Goal: Information Seeking & Learning: Learn about a topic

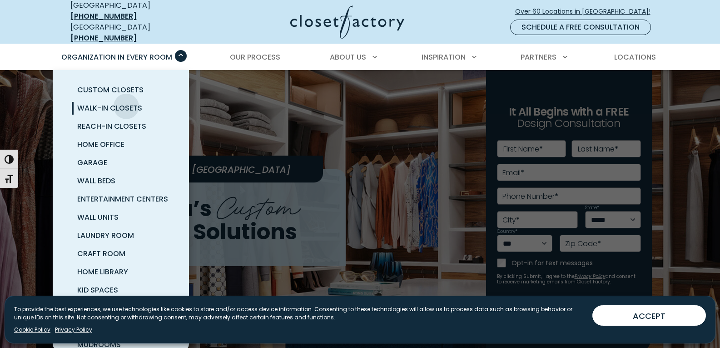
click at [126, 103] on span "Walk-In Closets" at bounding box center [109, 108] width 65 height 10
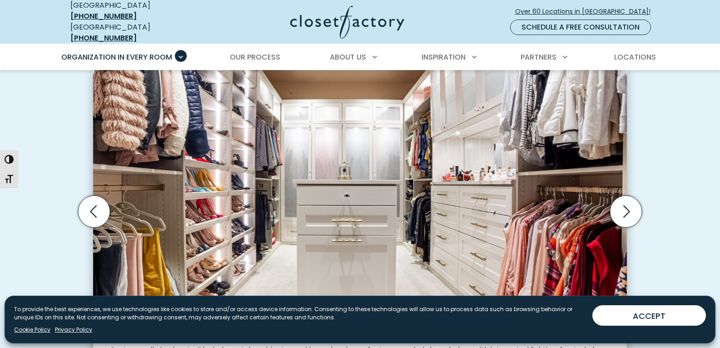
scroll to position [273, 0]
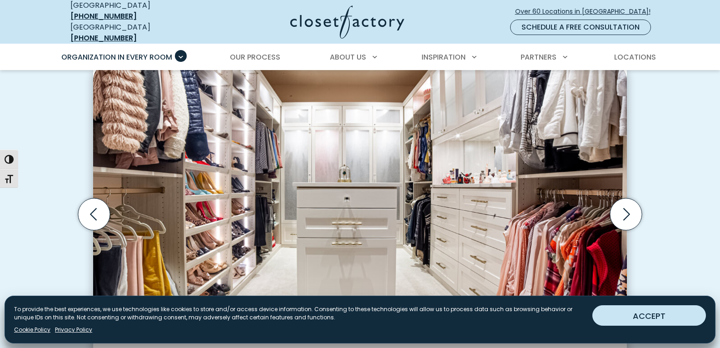
click at [622, 319] on button "ACCEPT" at bounding box center [650, 315] width 114 height 20
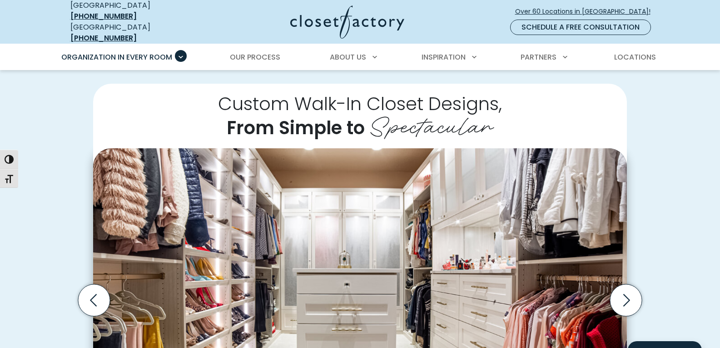
scroll to position [183, 0]
click at [636, 294] on icon "Next slide" at bounding box center [626, 301] width 32 height 32
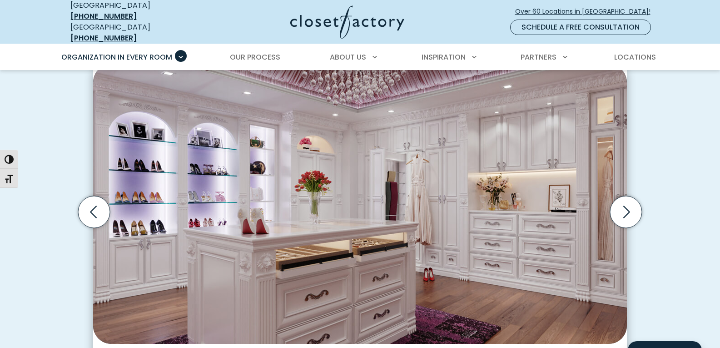
scroll to position [272, 0]
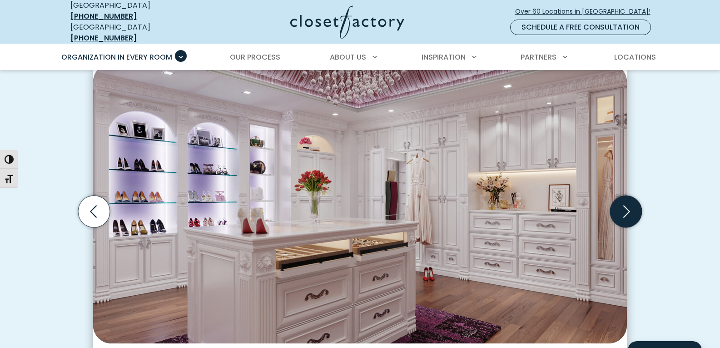
click at [630, 208] on icon "Next slide" at bounding box center [626, 211] width 32 height 32
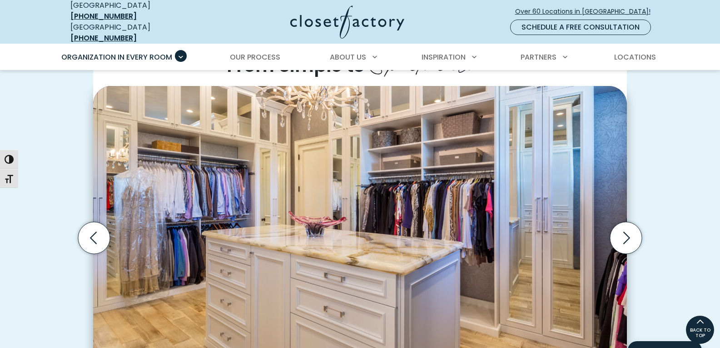
scroll to position [236, 0]
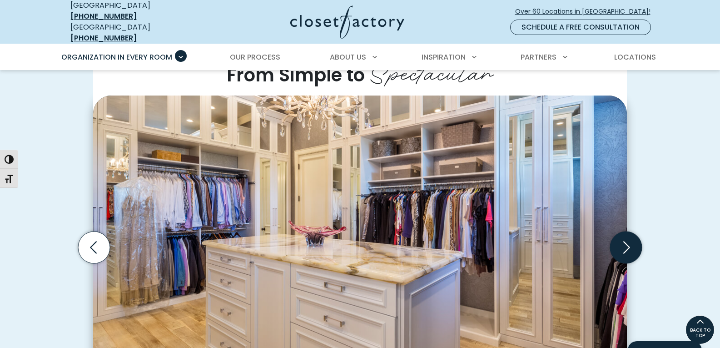
click at [631, 243] on icon "Next slide" at bounding box center [626, 247] width 32 height 32
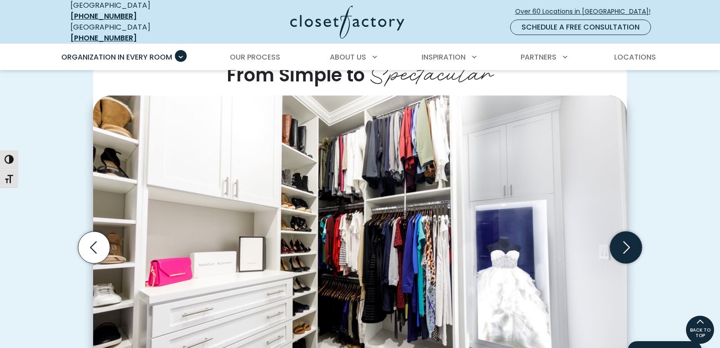
click at [631, 243] on icon "Next slide" at bounding box center [626, 247] width 32 height 32
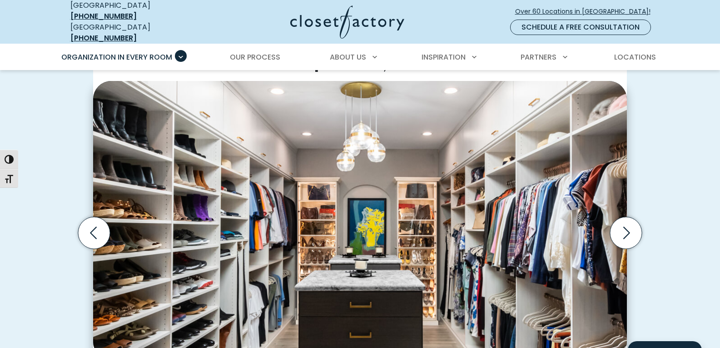
scroll to position [275, 0]
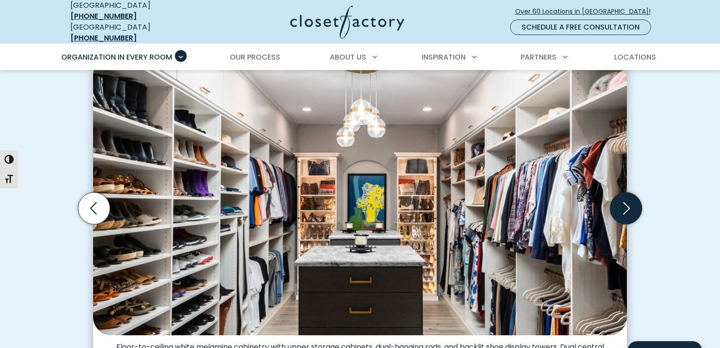
click at [626, 213] on icon "Next slide" at bounding box center [626, 208] width 32 height 32
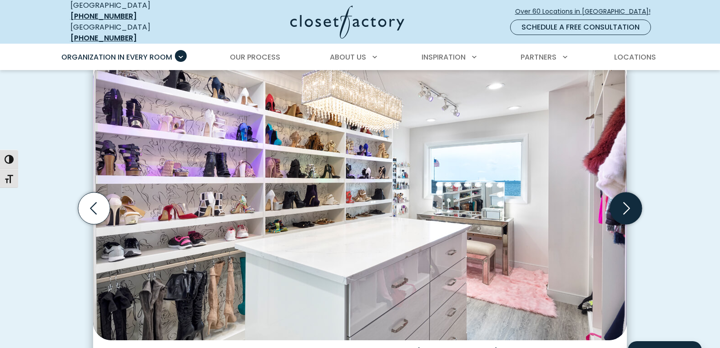
click at [628, 210] on icon "Next slide" at bounding box center [626, 208] width 32 height 32
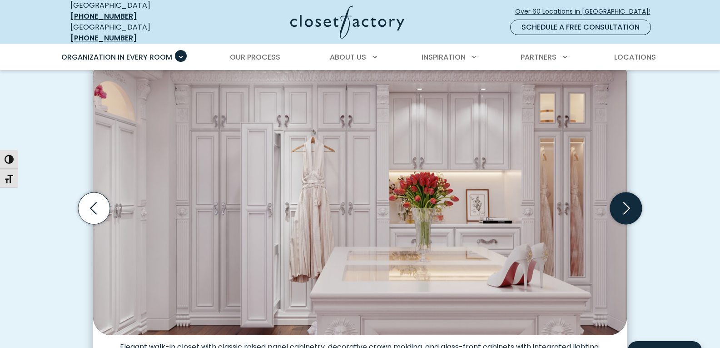
click at [628, 210] on icon "Next slide" at bounding box center [626, 208] width 32 height 32
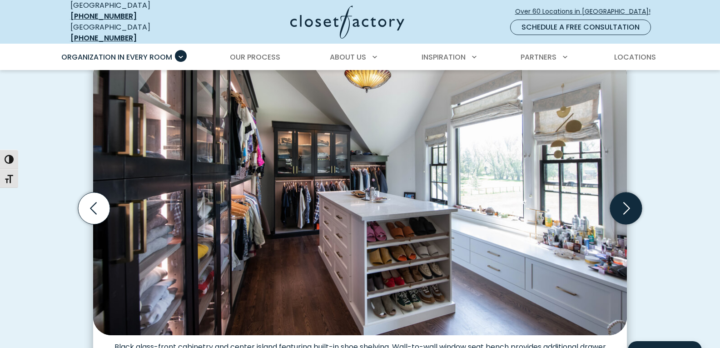
click at [628, 210] on icon "Next slide" at bounding box center [626, 208] width 32 height 32
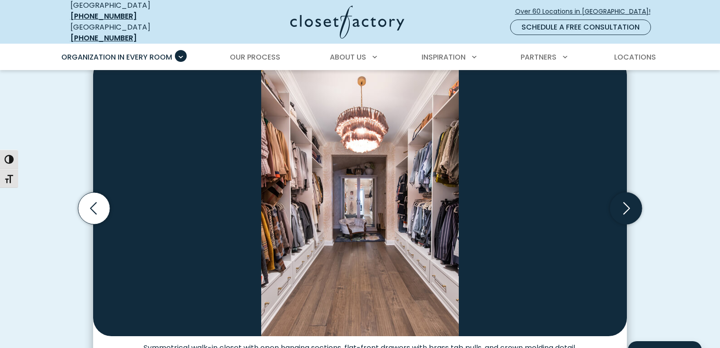
click at [628, 210] on icon "Next slide" at bounding box center [626, 208] width 32 height 32
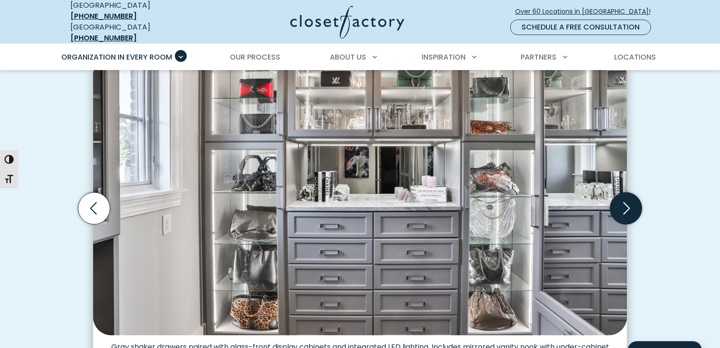
click at [628, 210] on icon "Next slide" at bounding box center [626, 208] width 32 height 32
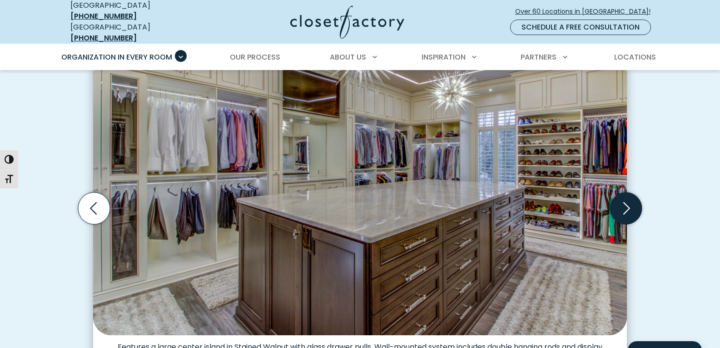
click at [628, 210] on icon "Next slide" at bounding box center [626, 208] width 32 height 32
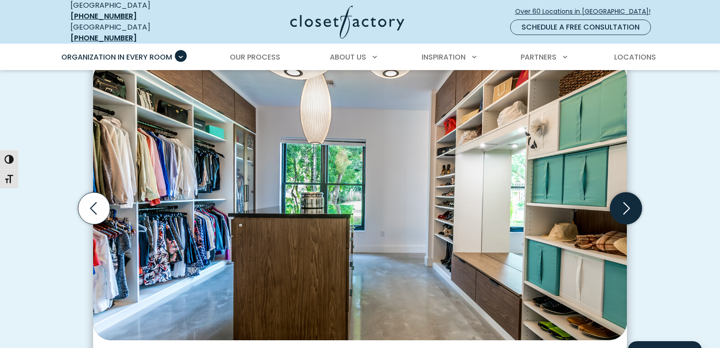
click at [628, 210] on icon "Next slide" at bounding box center [626, 208] width 32 height 32
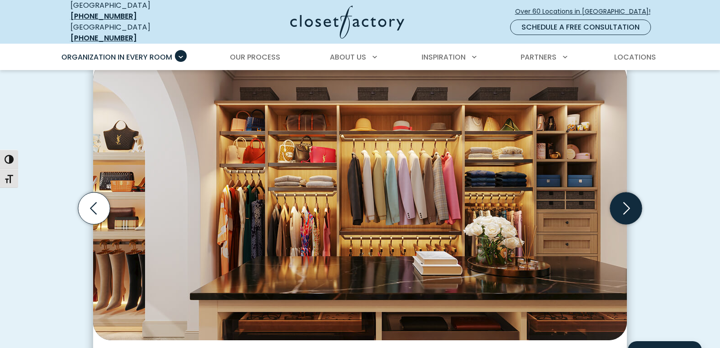
click at [628, 210] on icon "Next slide" at bounding box center [626, 208] width 32 height 32
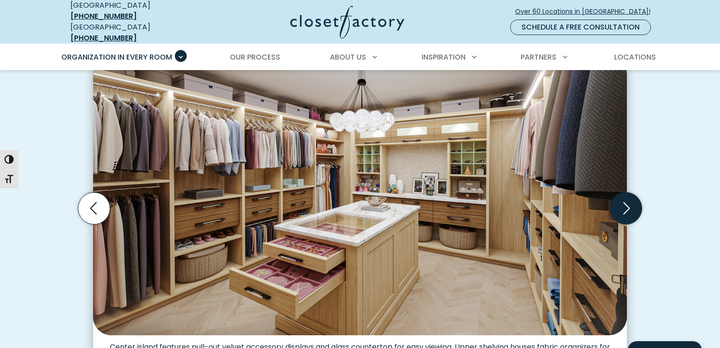
click at [627, 210] on icon "Next slide" at bounding box center [626, 208] width 32 height 32
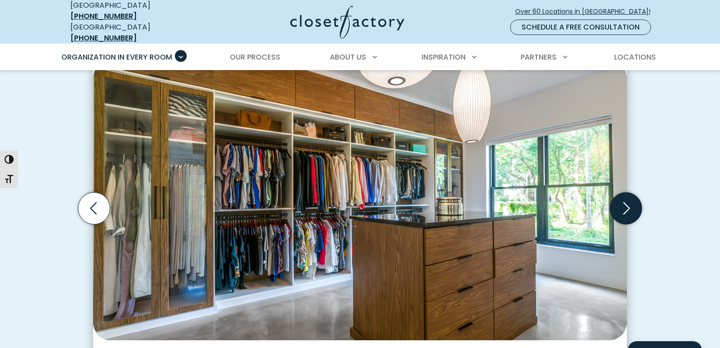
click at [620, 199] on icon "Next slide" at bounding box center [626, 208] width 32 height 32
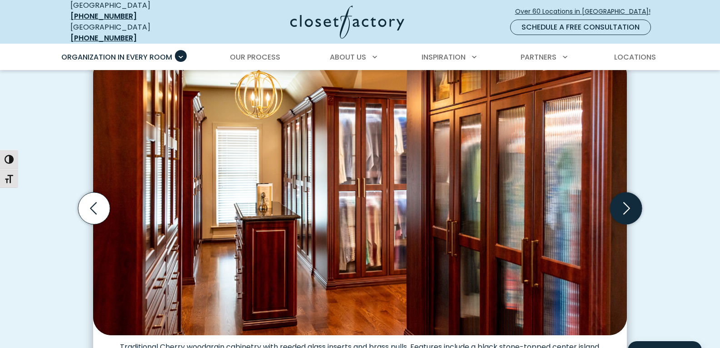
click at [620, 200] on icon "Next slide" at bounding box center [626, 208] width 32 height 32
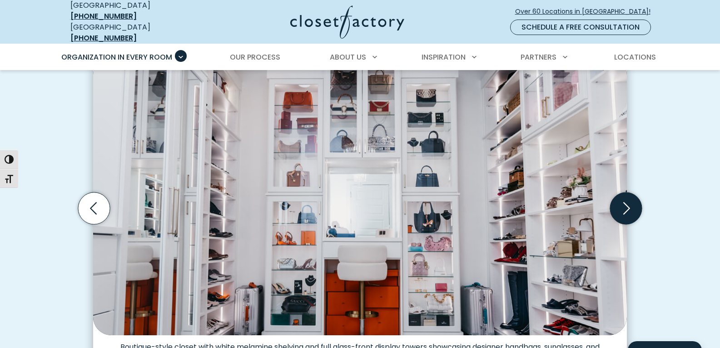
click at [628, 204] on icon "Next slide" at bounding box center [627, 208] width 7 height 12
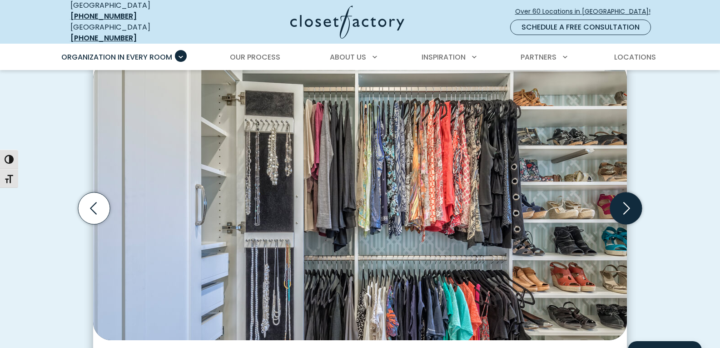
click at [628, 204] on icon "Next slide" at bounding box center [627, 208] width 7 height 12
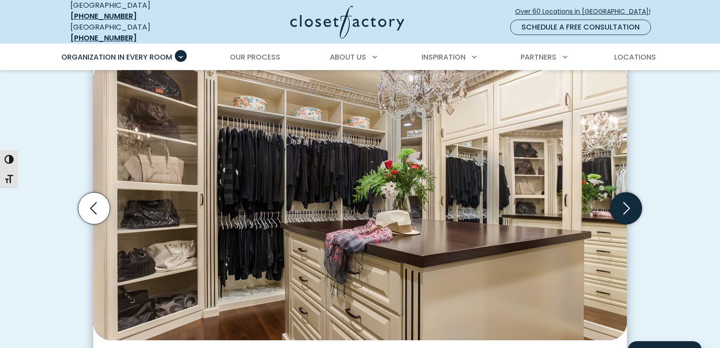
click at [631, 200] on icon "Next slide" at bounding box center [626, 208] width 32 height 32
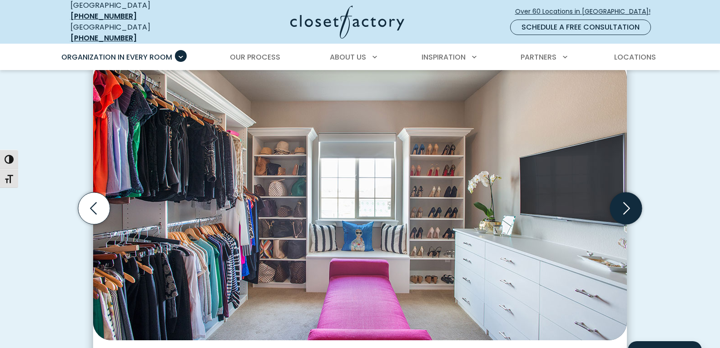
click at [630, 199] on icon "Next slide" at bounding box center [626, 208] width 32 height 32
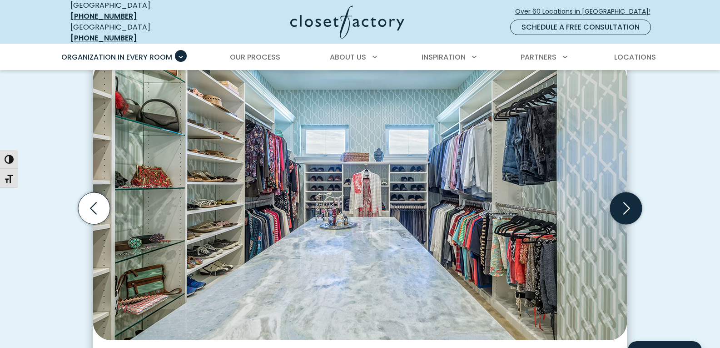
click at [634, 204] on icon "Next slide" at bounding box center [626, 208] width 32 height 32
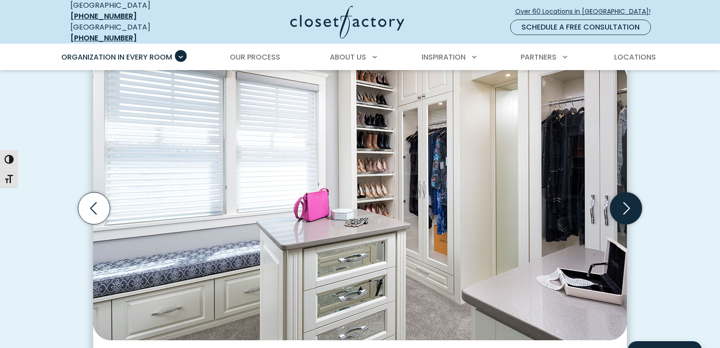
click at [634, 204] on icon "Next slide" at bounding box center [626, 208] width 32 height 32
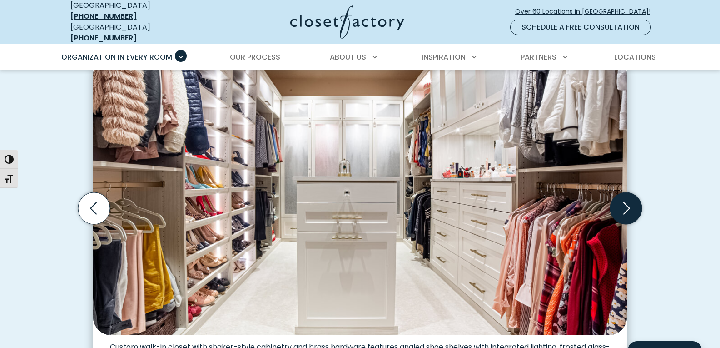
click at [634, 204] on icon "Next slide" at bounding box center [626, 208] width 32 height 32
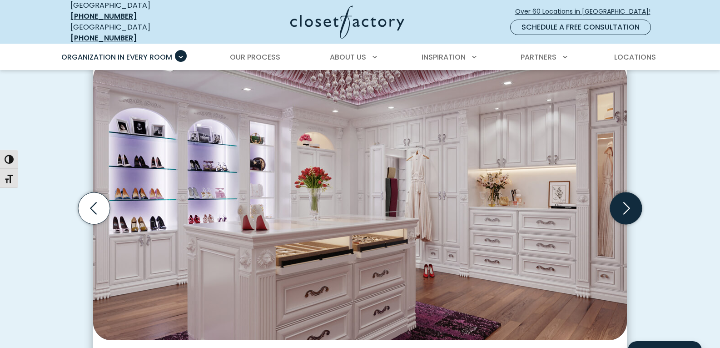
click at [634, 204] on icon "Next slide" at bounding box center [626, 208] width 32 height 32
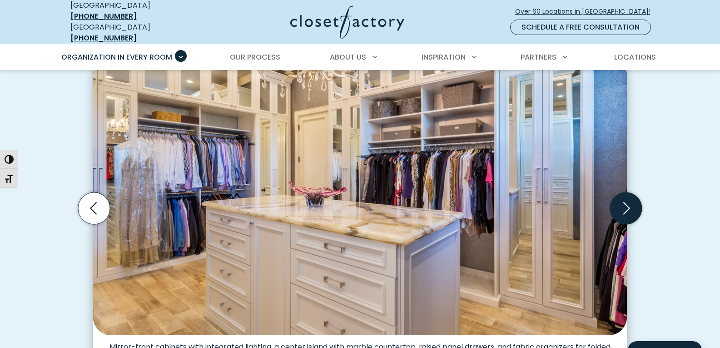
click at [634, 204] on icon "Next slide" at bounding box center [626, 208] width 32 height 32
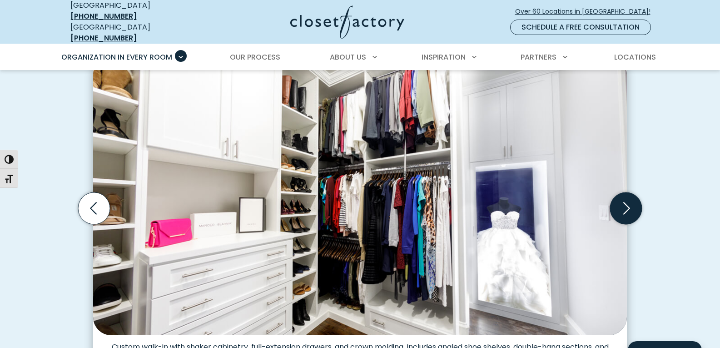
click at [634, 204] on icon "Next slide" at bounding box center [626, 208] width 32 height 32
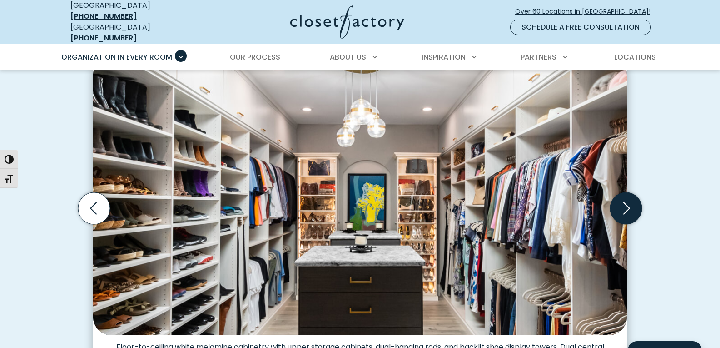
click at [627, 200] on icon "Next slide" at bounding box center [626, 208] width 32 height 32
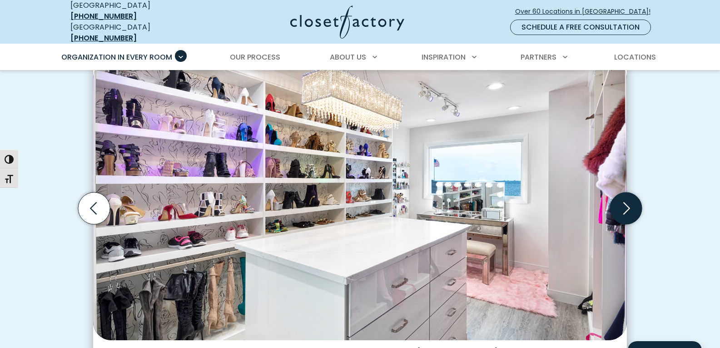
click at [627, 200] on icon "Next slide" at bounding box center [626, 208] width 32 height 32
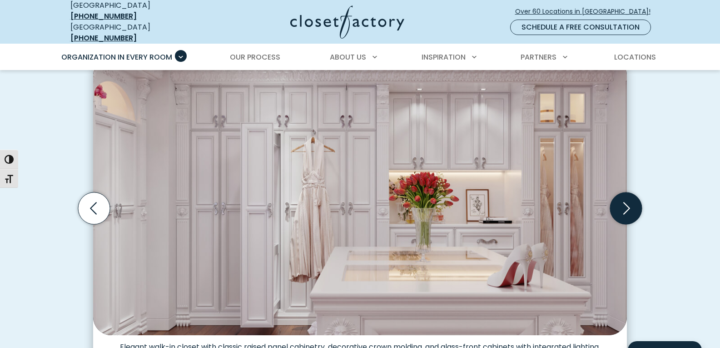
click at [627, 200] on icon "Next slide" at bounding box center [626, 208] width 32 height 32
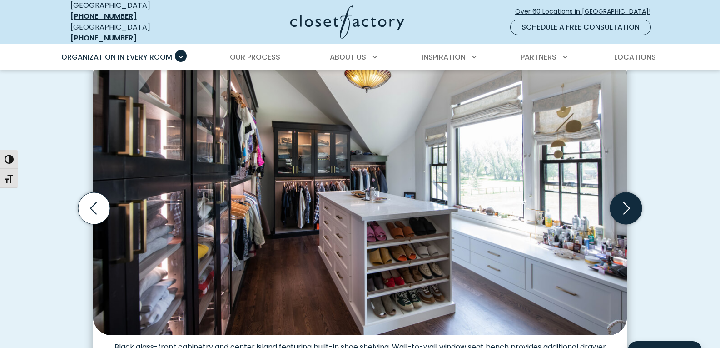
click at [627, 200] on icon "Next slide" at bounding box center [626, 208] width 32 height 32
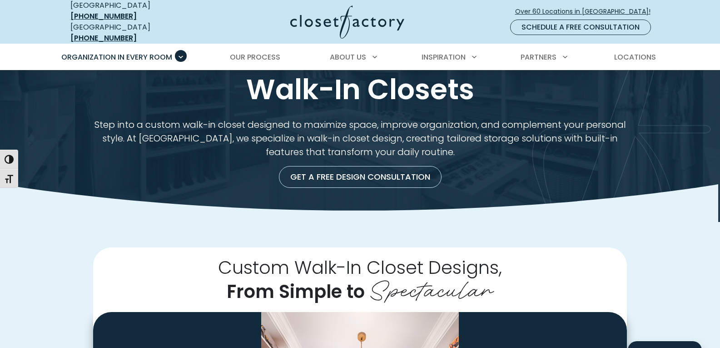
scroll to position [0, 0]
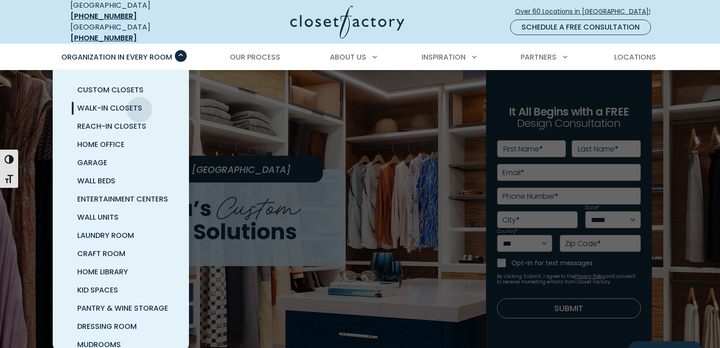
click at [140, 103] on span "Walk-In Closets" at bounding box center [109, 108] width 65 height 10
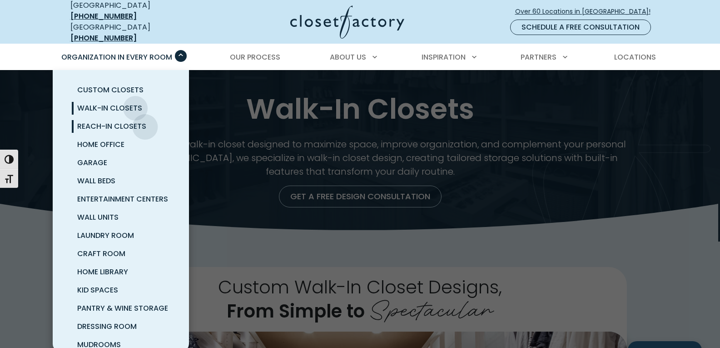
click at [145, 121] on span "Reach-In Closets" at bounding box center [111, 126] width 69 height 10
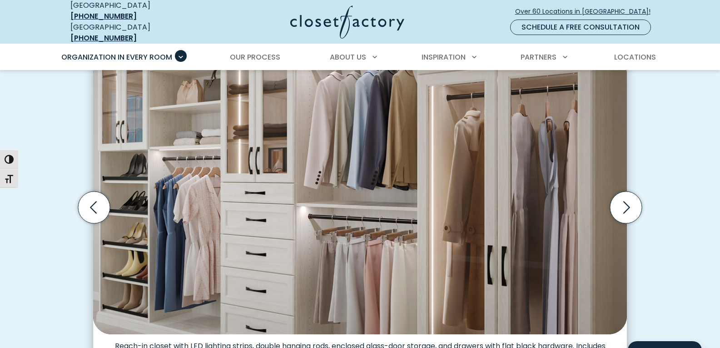
scroll to position [271, 0]
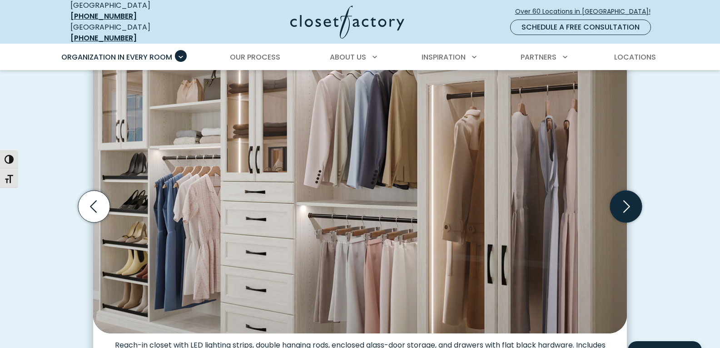
click at [622, 198] on icon "Next slide" at bounding box center [626, 206] width 32 height 32
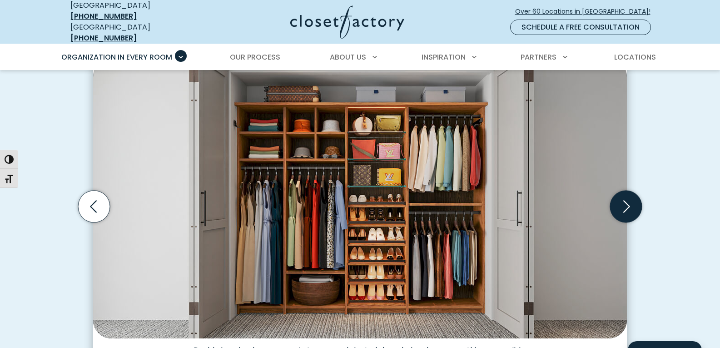
click at [622, 198] on icon "Next slide" at bounding box center [626, 206] width 32 height 32
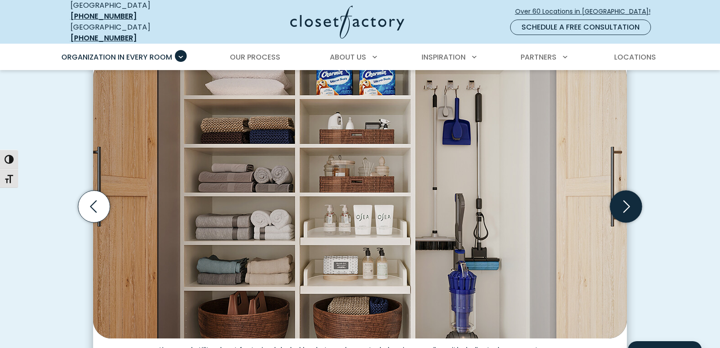
click at [622, 198] on icon "Next slide" at bounding box center [626, 206] width 32 height 32
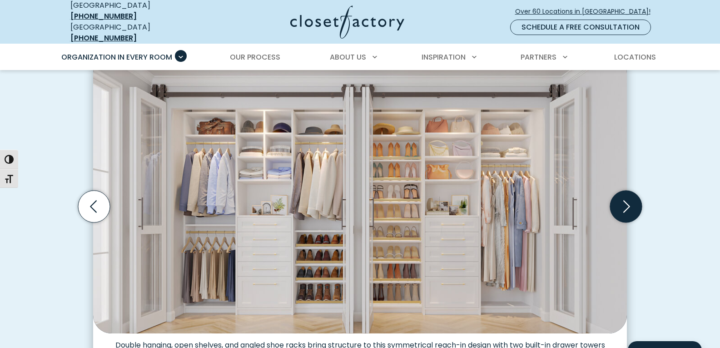
click at [622, 198] on icon "Next slide" at bounding box center [626, 206] width 32 height 32
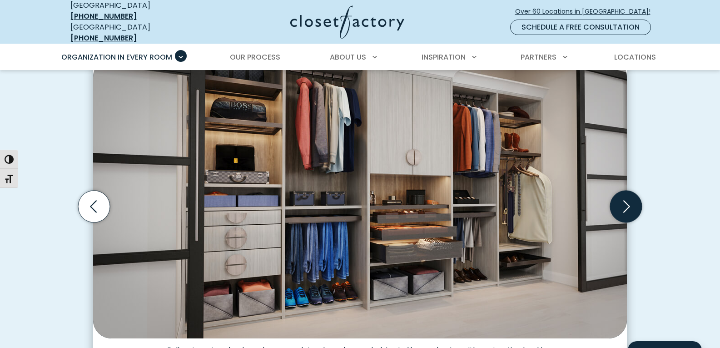
click at [622, 198] on icon "Next slide" at bounding box center [626, 206] width 32 height 32
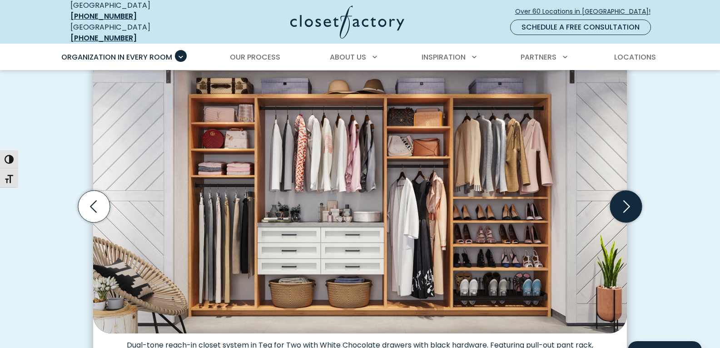
click at [622, 198] on icon "Next slide" at bounding box center [626, 206] width 32 height 32
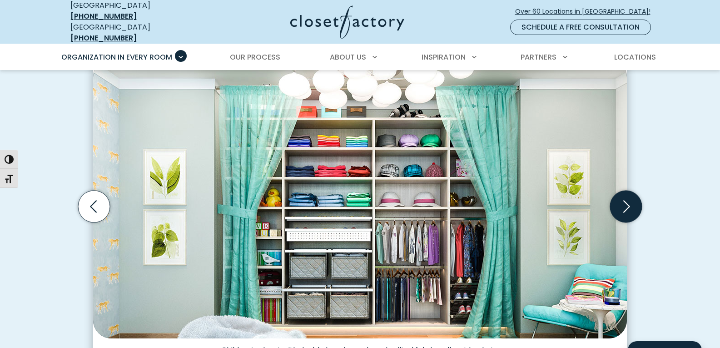
click at [622, 198] on icon "Next slide" at bounding box center [626, 206] width 32 height 32
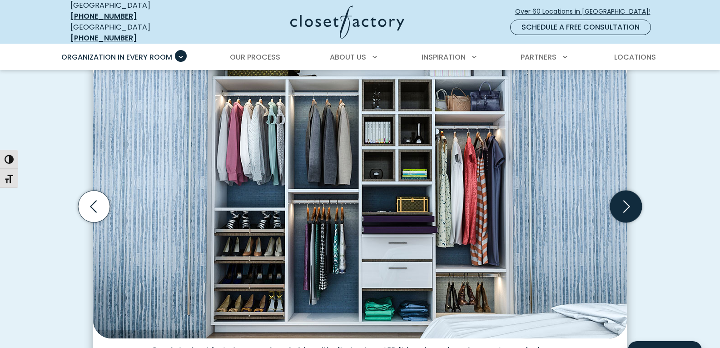
click at [622, 198] on icon "Next slide" at bounding box center [626, 206] width 32 height 32
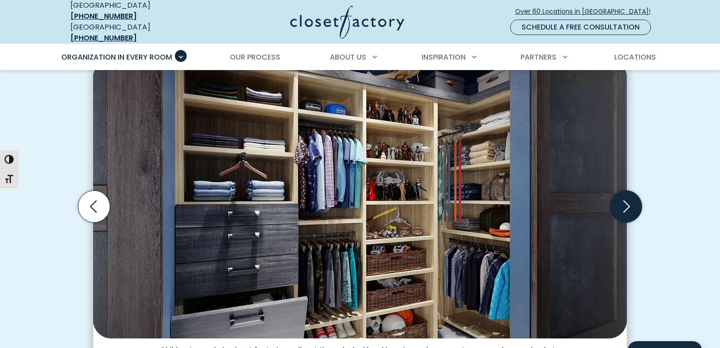
click at [622, 198] on icon "Next slide" at bounding box center [626, 206] width 32 height 32
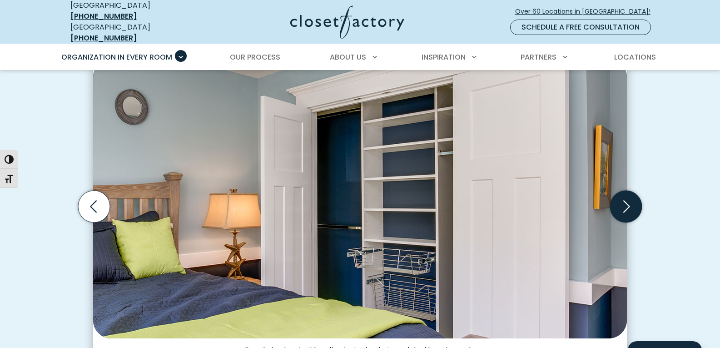
click at [618, 201] on icon "Next slide" at bounding box center [626, 206] width 32 height 32
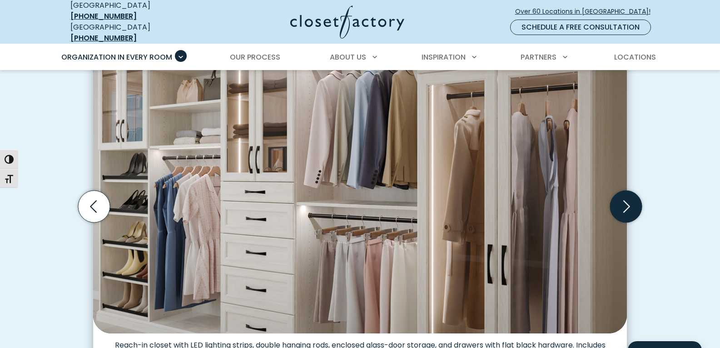
click at [634, 202] on icon "Next slide" at bounding box center [626, 206] width 32 height 32
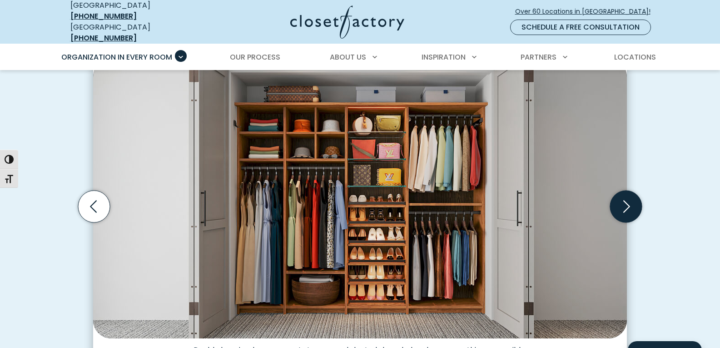
click at [634, 202] on icon "Next slide" at bounding box center [626, 206] width 32 height 32
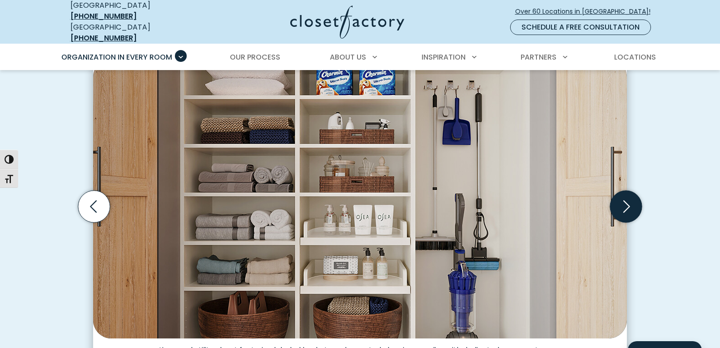
click at [634, 202] on icon "Next slide" at bounding box center [626, 206] width 32 height 32
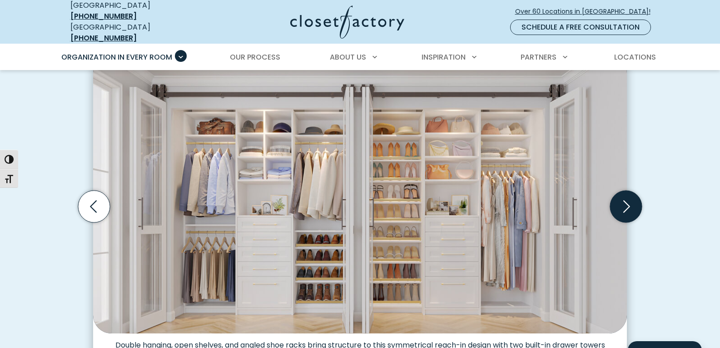
click at [634, 202] on icon "Next slide" at bounding box center [626, 206] width 32 height 32
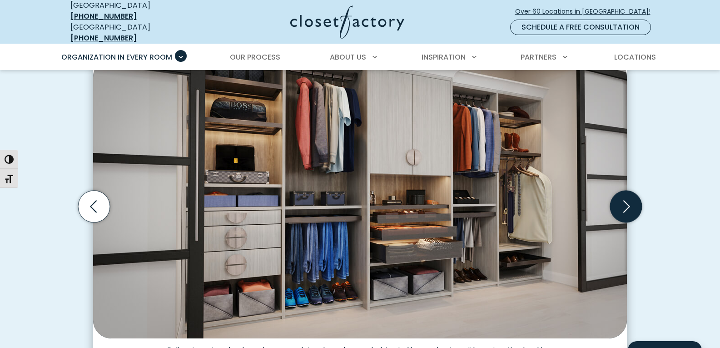
click at [634, 202] on icon "Next slide" at bounding box center [626, 206] width 32 height 32
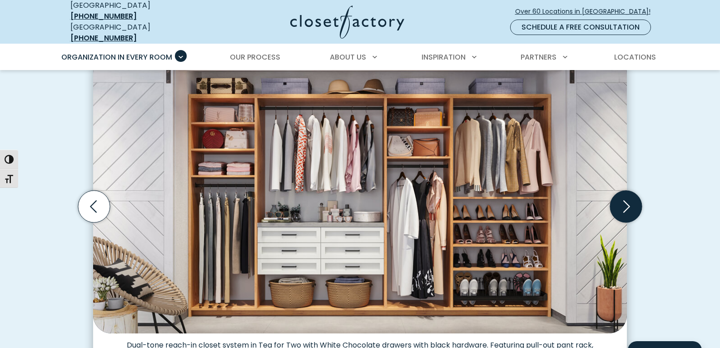
click at [634, 202] on icon "Next slide" at bounding box center [626, 206] width 32 height 32
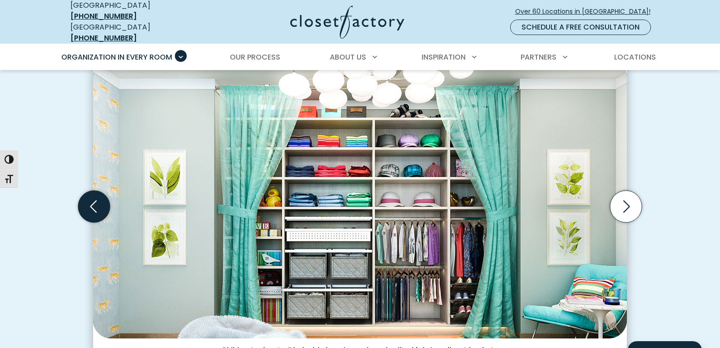
click at [100, 211] on icon "Previous slide" at bounding box center [94, 206] width 32 height 32
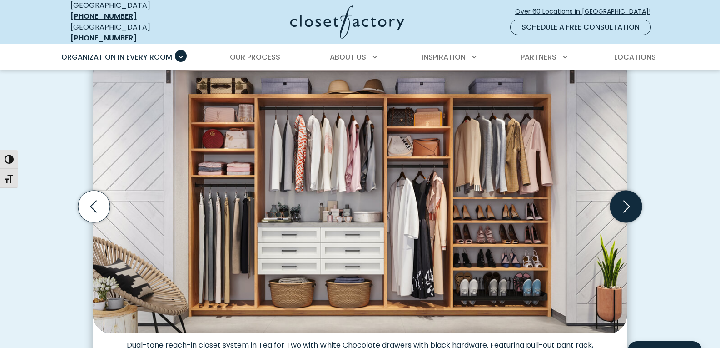
click at [628, 197] on icon "Next slide" at bounding box center [626, 206] width 32 height 32
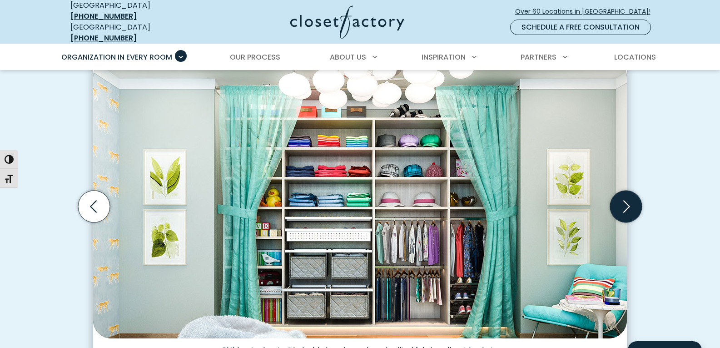
click at [628, 197] on icon "Next slide" at bounding box center [626, 206] width 32 height 32
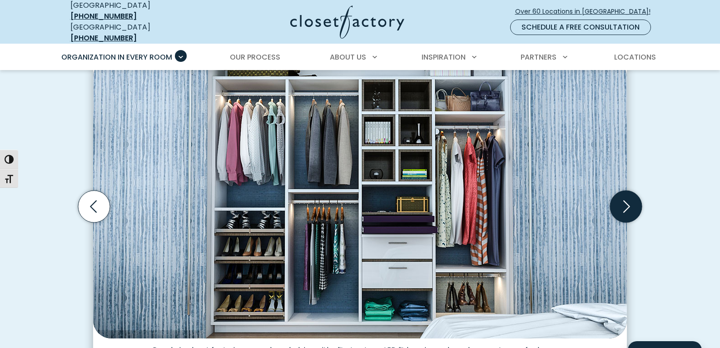
click at [628, 197] on icon "Next slide" at bounding box center [626, 206] width 32 height 32
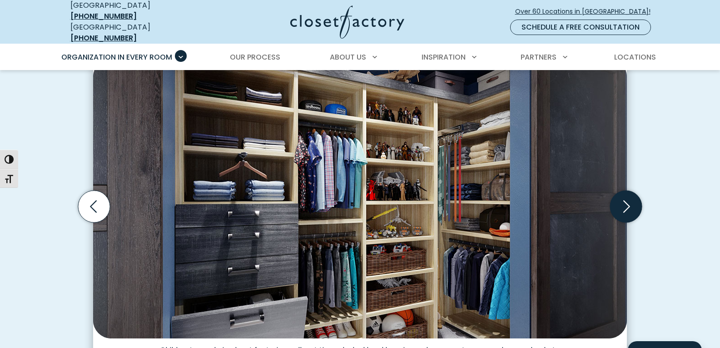
click at [628, 197] on icon "Next slide" at bounding box center [626, 206] width 32 height 32
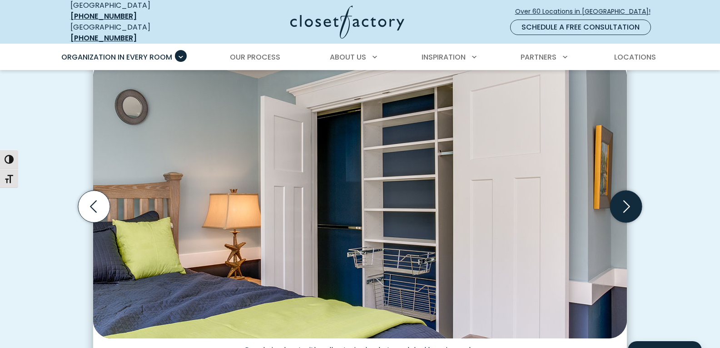
click at [628, 197] on icon "Next slide" at bounding box center [626, 206] width 32 height 32
